Goal: Task Accomplishment & Management: Manage account settings

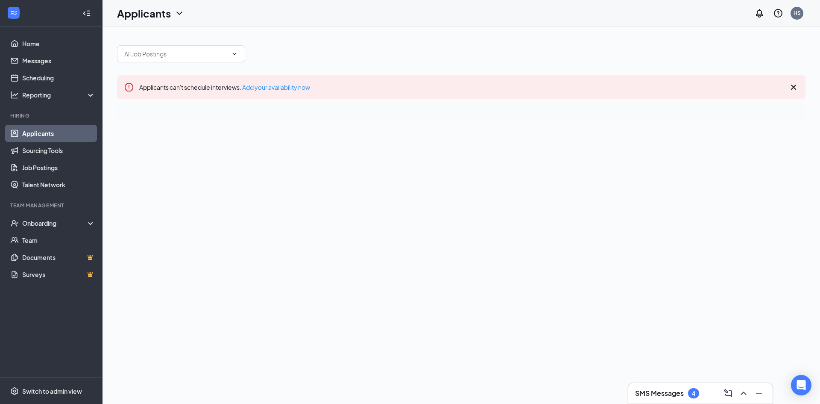
click at [674, 388] on div "SMS Messages 4" at bounding box center [700, 393] width 131 height 14
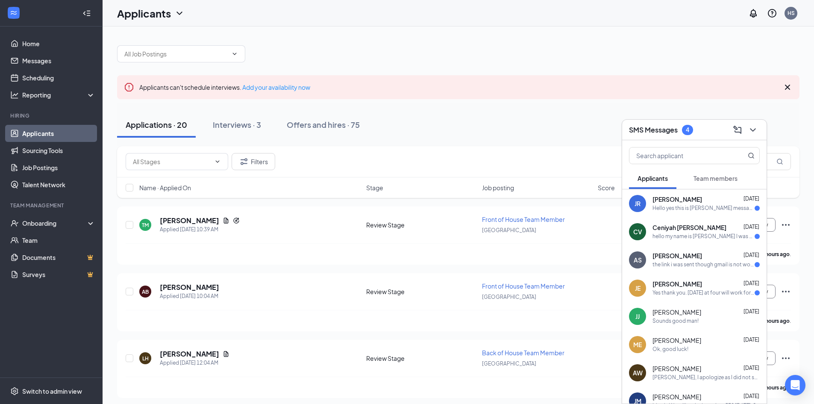
click at [687, 205] on div "Hello yes this is [PERSON_NAME] messaging about the front of house team and may…" at bounding box center [703, 208] width 102 height 7
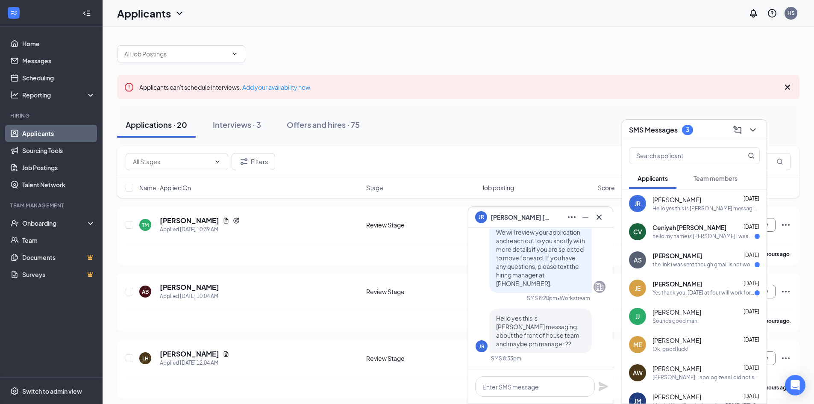
click at [670, 249] on div "AS [PERSON_NAME] [DATE] the link i was sent though gmail is not working, and is…" at bounding box center [694, 260] width 144 height 28
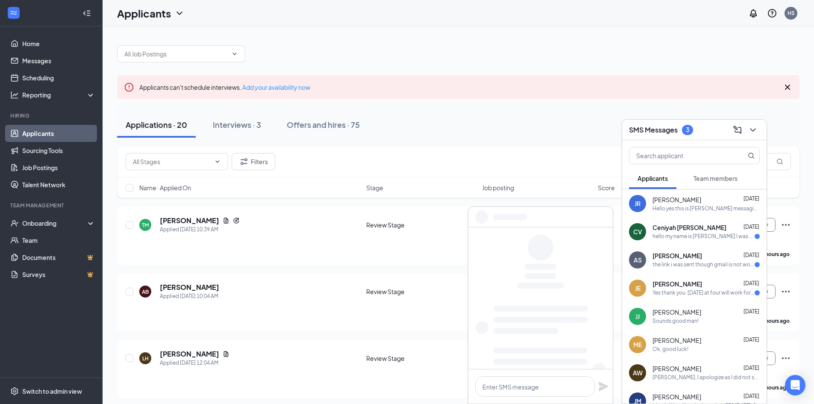
click at [680, 217] on div "JR [PERSON_NAME] [DATE] Hello yes this is [PERSON_NAME] messaging about the fro…" at bounding box center [694, 203] width 144 height 28
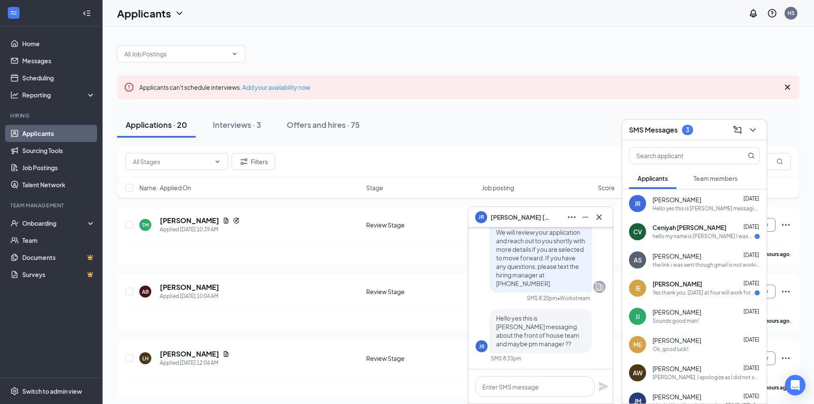
click at [677, 223] on span "Ceniyah [PERSON_NAME]" at bounding box center [689, 227] width 74 height 9
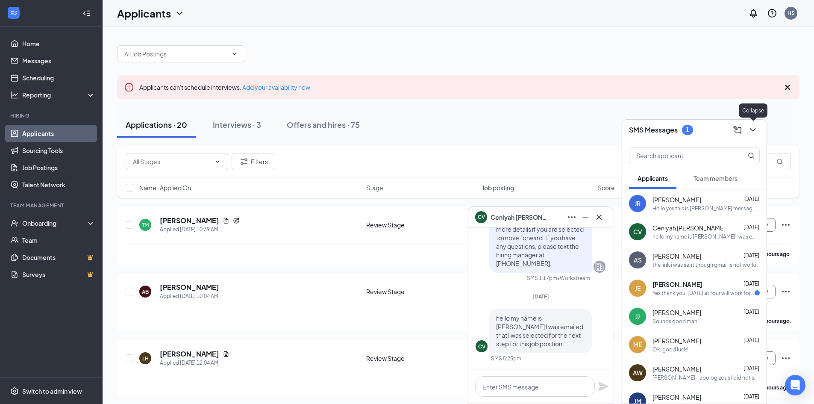
click at [757, 129] on icon "ChevronDown" at bounding box center [753, 130] width 10 height 10
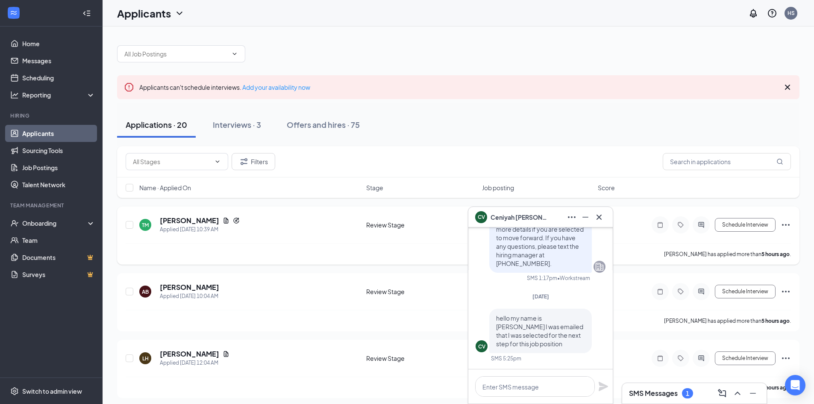
click at [603, 213] on icon "Cross" at bounding box center [599, 217] width 10 height 10
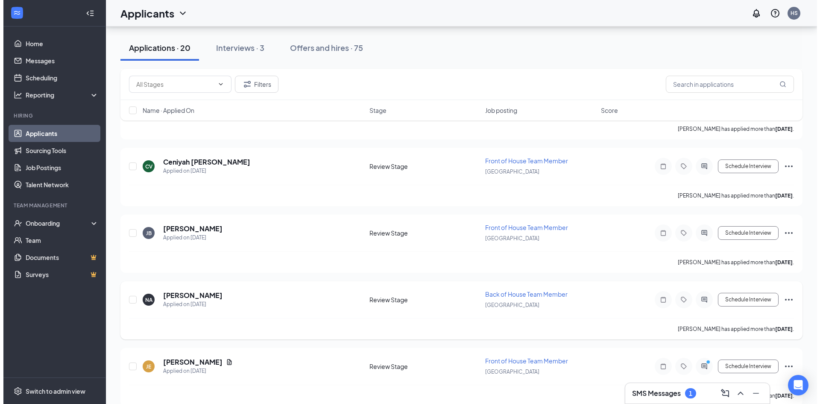
scroll to position [1137, 0]
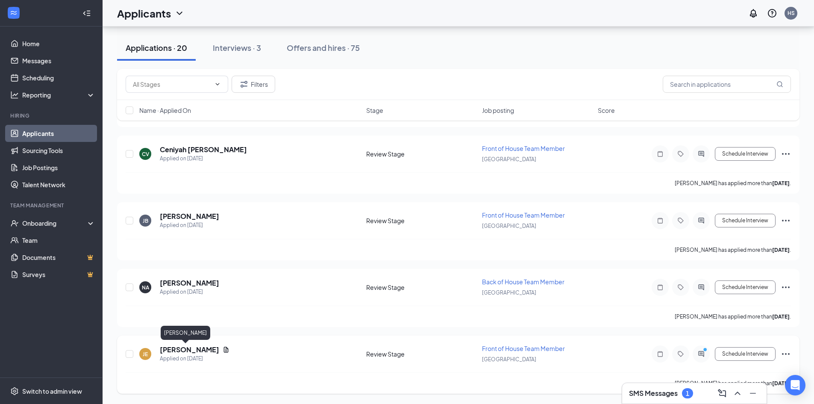
click at [176, 347] on h5 "[PERSON_NAME]" at bounding box center [189, 349] width 59 height 9
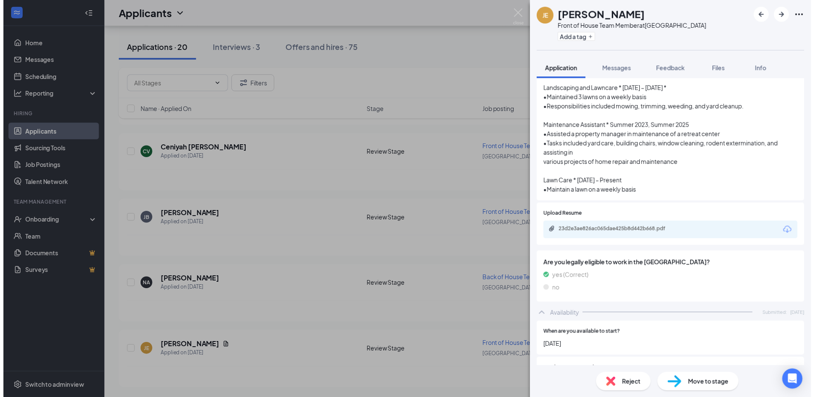
scroll to position [267, 0]
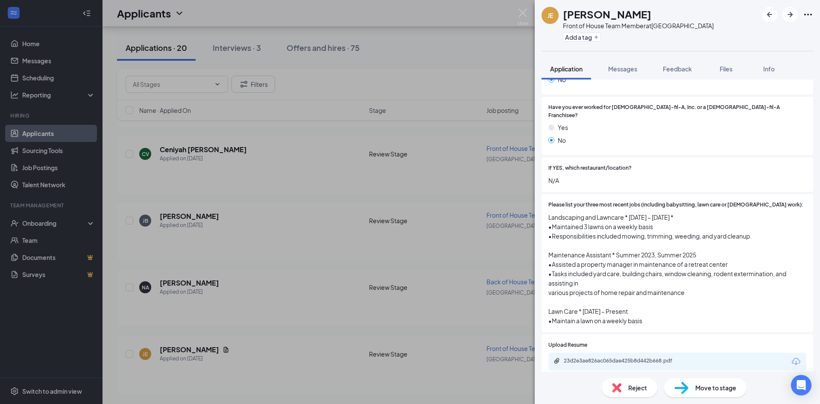
click at [495, 63] on div "[PERSON_NAME] Front of House Team Member at [GEOGRAPHIC_DATA] Add a tag Applica…" at bounding box center [410, 202] width 820 height 404
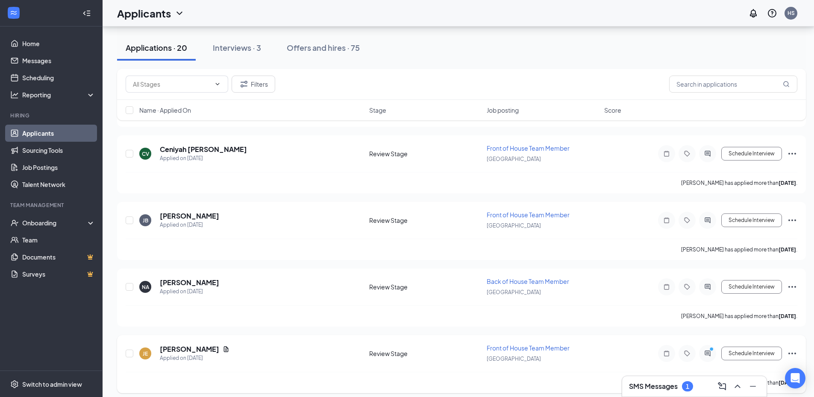
click at [793, 355] on icon "Ellipses" at bounding box center [792, 354] width 10 height 10
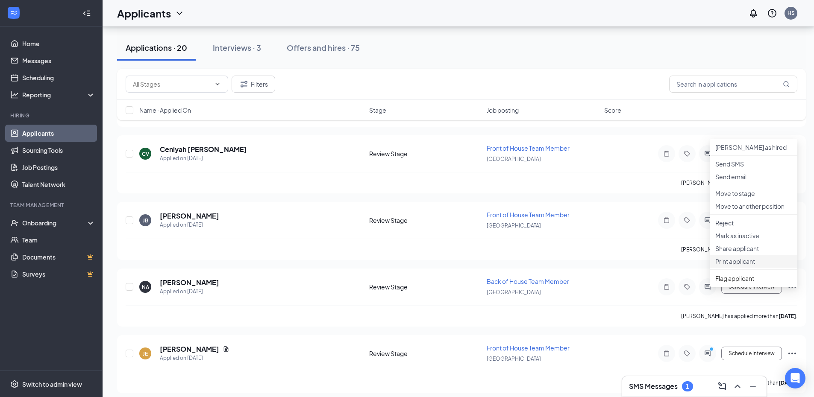
click at [740, 266] on p "Print applicant" at bounding box center [753, 261] width 77 height 9
